Goal: Task Accomplishment & Management: Use online tool/utility

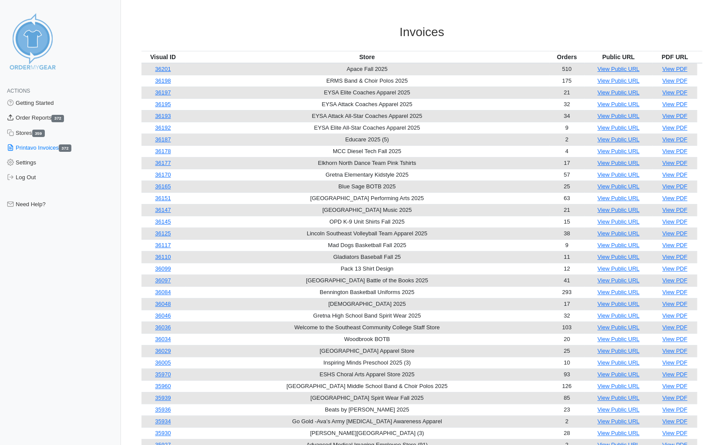
click at [27, 119] on link "Order Reports 372" at bounding box center [60, 117] width 121 height 15
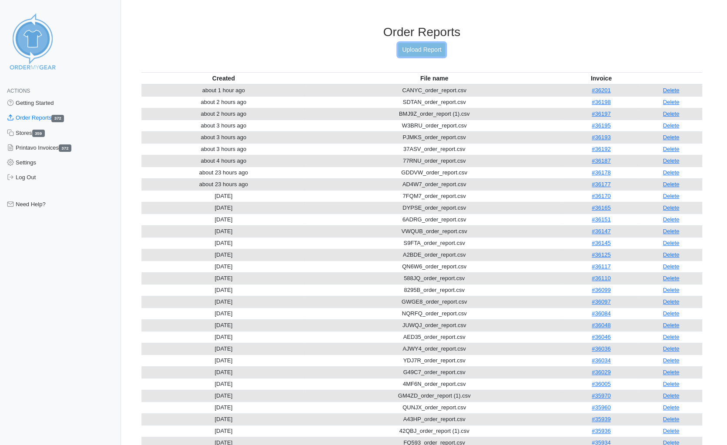
click at [422, 48] on link "Upload Report" at bounding box center [421, 49] width 47 height 13
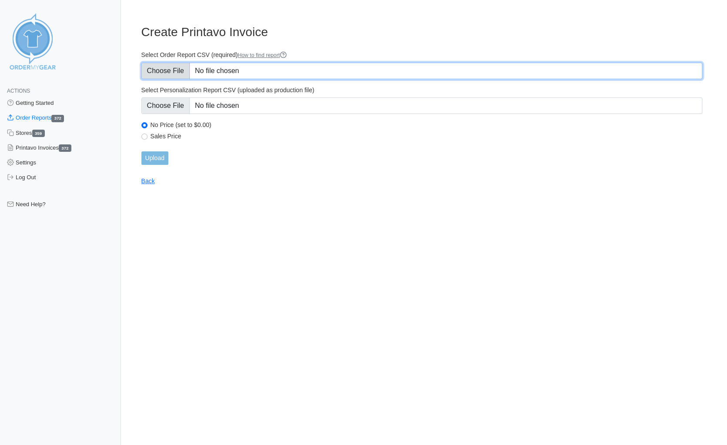
click at [174, 68] on input "Select Order Report CSV (required) How to find report" at bounding box center [421, 71] width 561 height 17
type input "C:\fakepath\RVW6P_order_report.csv"
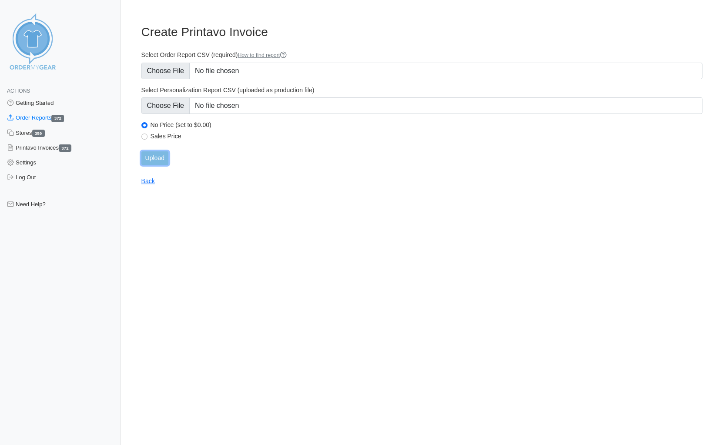
click at [153, 157] on input "Upload" at bounding box center [154, 157] width 27 height 13
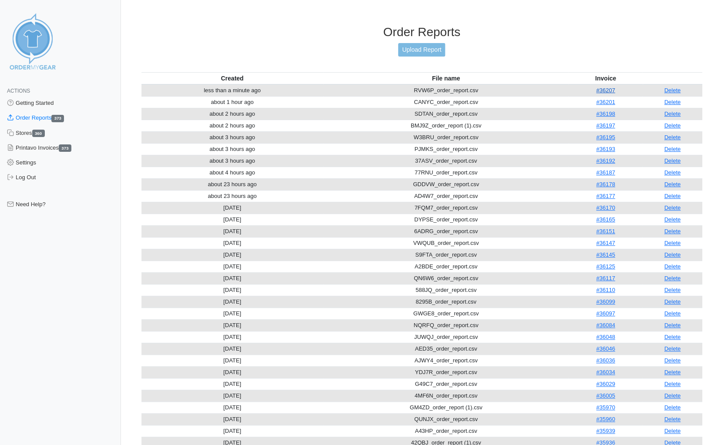
click at [604, 87] on link "#36207" at bounding box center [605, 90] width 19 height 7
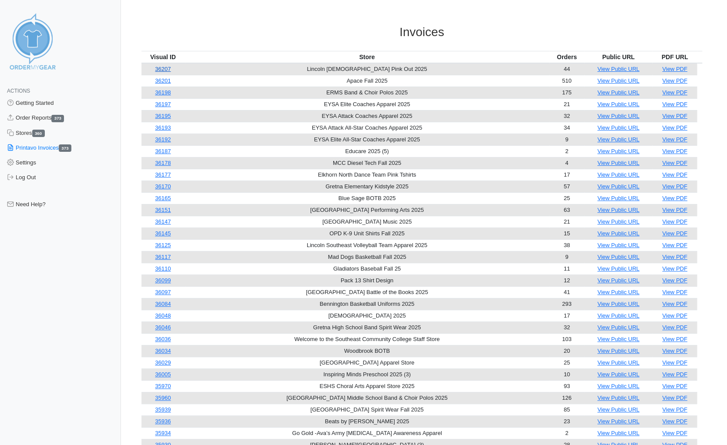
click at [171, 71] on link "36207" at bounding box center [163, 69] width 16 height 7
